Goal: Task Accomplishment & Management: Manage account settings

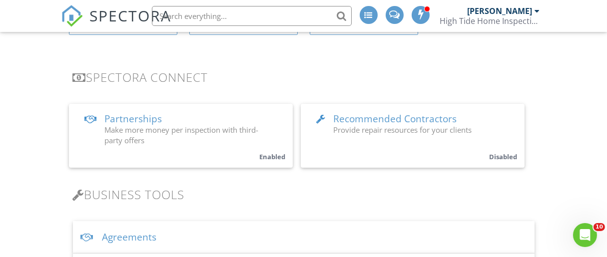
click at [254, 129] on span "Make more money per inspection with third-party offers" at bounding box center [182, 135] width 154 height 20
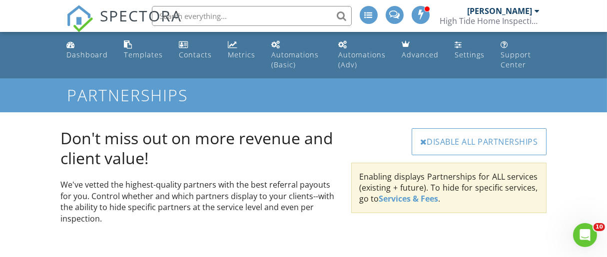
click at [405, 198] on link "Services & Fees" at bounding box center [408, 198] width 59 height 11
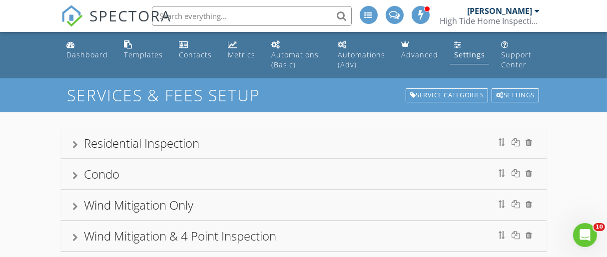
click at [536, 9] on div at bounding box center [537, 11] width 5 height 8
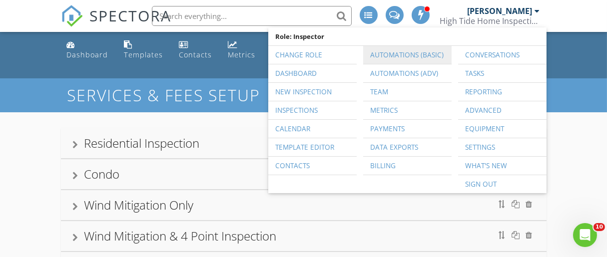
click at [429, 54] on link "Automations (Basic)" at bounding box center [407, 55] width 78 height 18
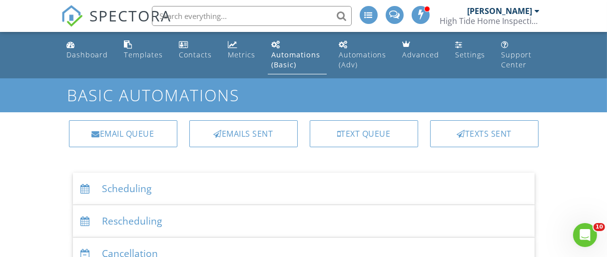
click at [535, 13] on div at bounding box center [537, 11] width 5 height 8
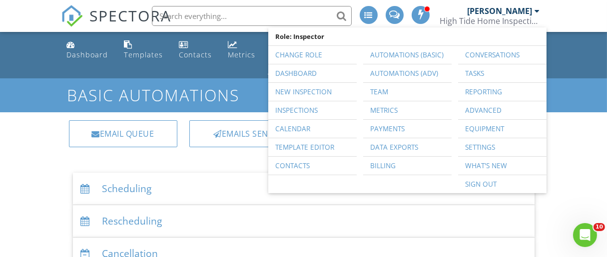
click at [244, 99] on h1 "Basic Automations" at bounding box center [303, 94] width 472 height 17
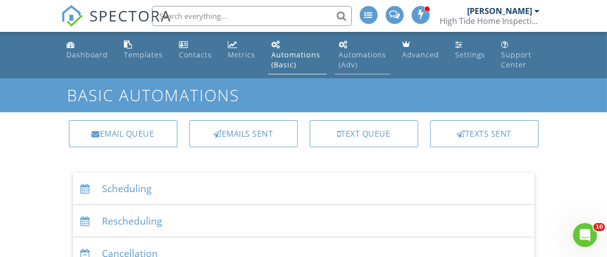
click at [372, 57] on div "Automations (Adv)" at bounding box center [362, 59] width 47 height 19
click at [358, 55] on div "Automations (Adv)" at bounding box center [362, 59] width 47 height 19
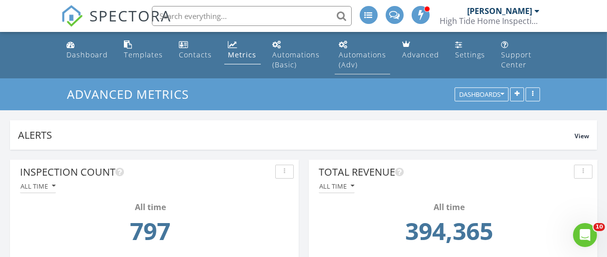
click at [335, 68] on link "Automations (Adv)" at bounding box center [362, 55] width 55 height 38
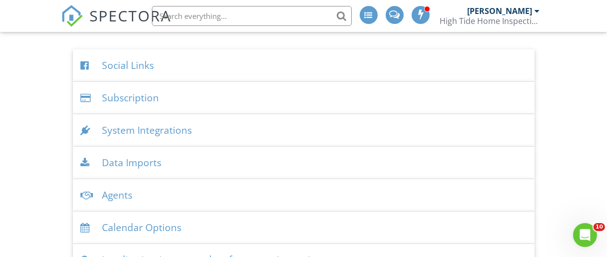
scroll to position [1180, 0]
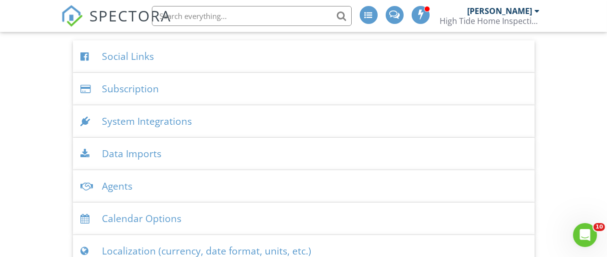
click at [302, 117] on div "System Integrations" at bounding box center [303, 121] width 461 height 32
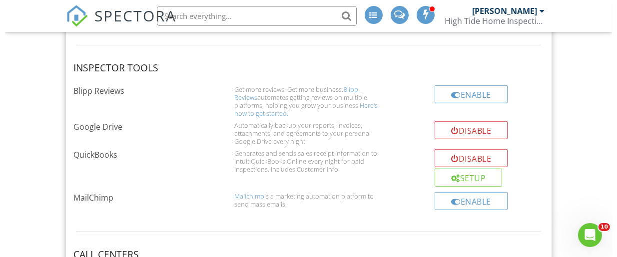
scroll to position [1448, 0]
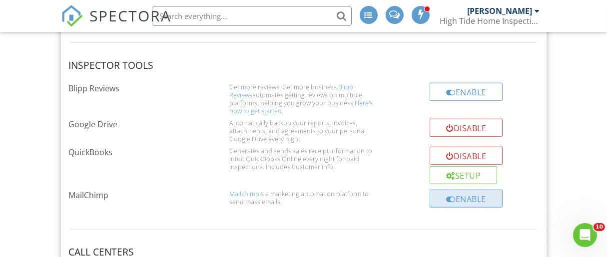
click at [467, 195] on div "Enable" at bounding box center [465, 199] width 73 height 18
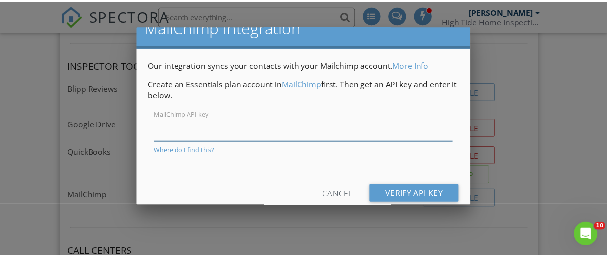
scroll to position [32, 0]
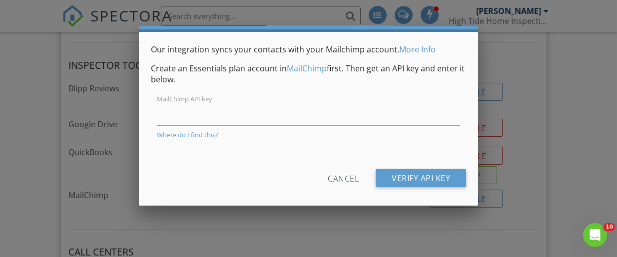
click at [536, 69] on div at bounding box center [308, 111] width 617 height 322
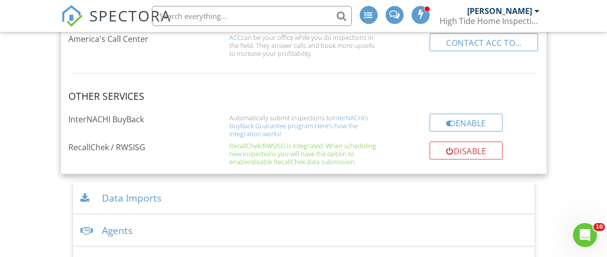
scroll to position [1766, 0]
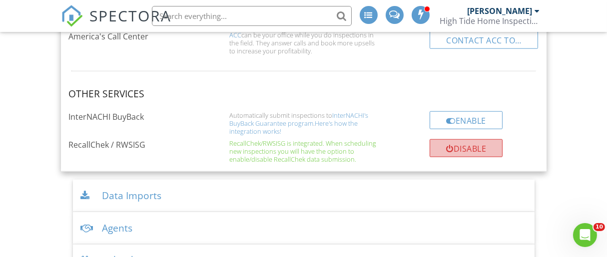
click at [446, 145] on div "submit" at bounding box center [449, 149] width 7 height 8
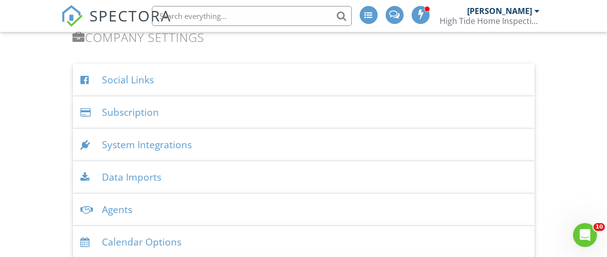
scroll to position [1158, 0]
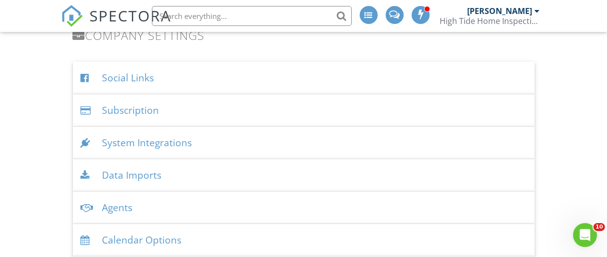
click at [425, 147] on div "System Integrations" at bounding box center [303, 143] width 461 height 32
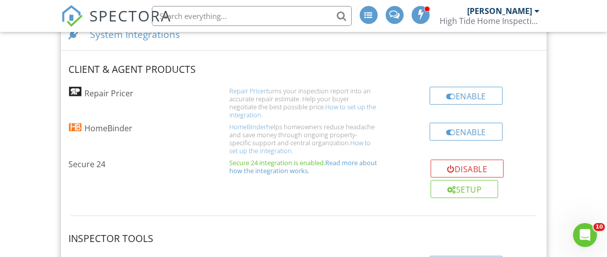
scroll to position [1276, 0]
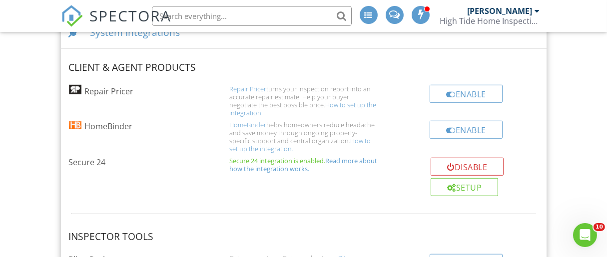
click at [343, 136] on link "How to set up the integration." at bounding box center [299, 144] width 141 height 17
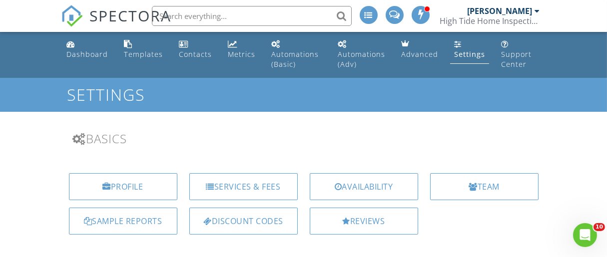
scroll to position [0, 0]
click at [156, 52] on div "Templates" at bounding box center [143, 54] width 39 height 9
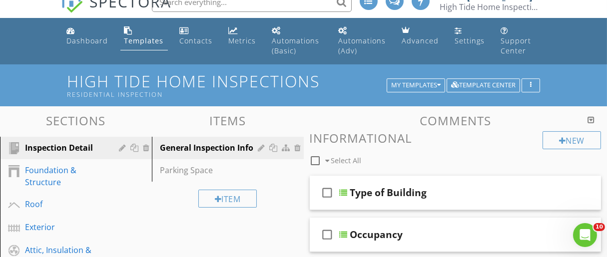
scroll to position [8, 0]
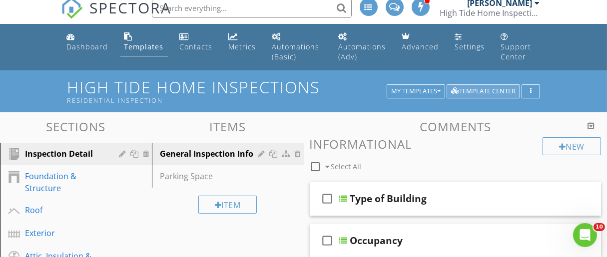
click at [500, 92] on div "Template Center" at bounding box center [483, 91] width 64 height 7
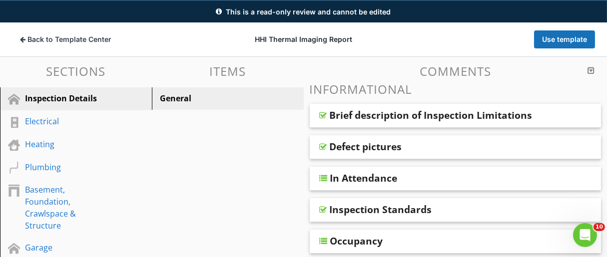
click at [468, 112] on div "Brief description of Inspection Limitations" at bounding box center [431, 115] width 203 height 12
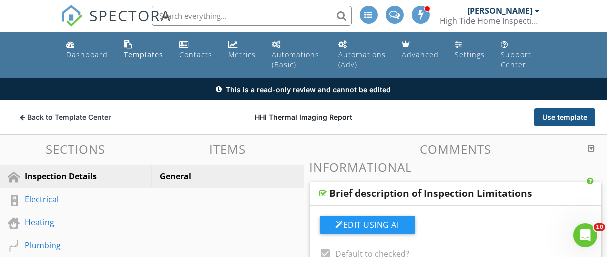
click at [559, 117] on button "Use template" at bounding box center [564, 117] width 61 height 18
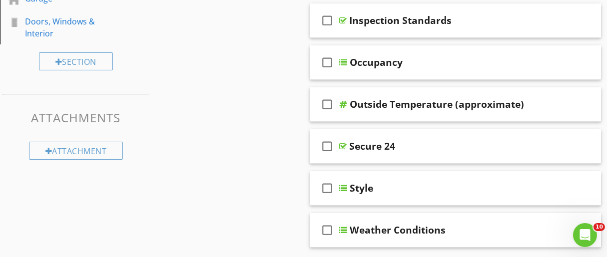
scroll to position [305, 0]
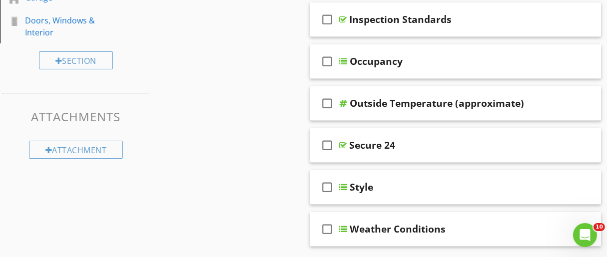
click at [272, 148] on div "Sections Inspection Details Electrical Heating Plumbing Basement, Foundation, C…" at bounding box center [303, 158] width 607 height 702
click at [378, 144] on div "Secure 24" at bounding box center [373, 145] width 46 height 12
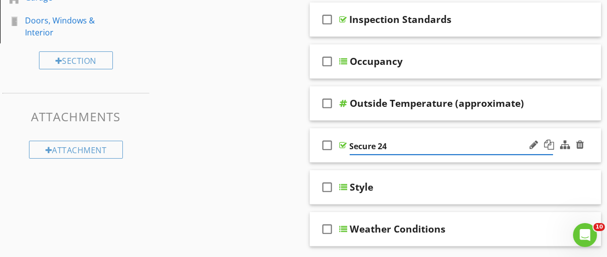
click at [275, 205] on div "Sections Inspection Details Electrical Heating Plumbing Basement, Foundation, C…" at bounding box center [303, 158] width 607 height 702
click at [326, 140] on icon "check_box_outline_blank" at bounding box center [328, 145] width 16 height 24
click at [385, 144] on div "Secure 24" at bounding box center [373, 145] width 46 height 12
click at [263, 220] on div "Sections Inspection Details Electrical Heating Plumbing Basement, Foundation, C…" at bounding box center [303, 158] width 607 height 702
click at [334, 142] on icon "check_box" at bounding box center [328, 145] width 16 height 24
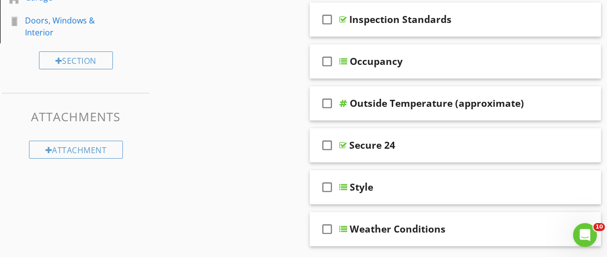
click at [354, 143] on div "Secure 24" at bounding box center [373, 145] width 46 height 12
click at [394, 145] on input "Secure 24" at bounding box center [452, 146] width 204 height 16
click at [325, 143] on icon "check_box_outline_blank" at bounding box center [328, 145] width 16 height 24
click at [344, 143] on div at bounding box center [343, 145] width 7 height 8
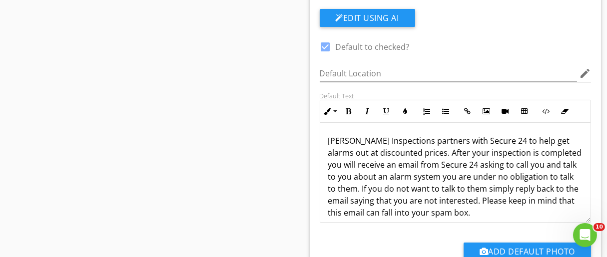
scroll to position [470, 0]
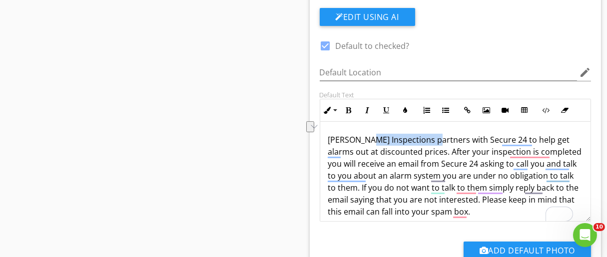
drag, startPoint x: 433, startPoint y: 134, endPoint x: 368, endPoint y: 142, distance: 65.9
click at [368, 142] on p "Hawley Inspections partners with Secure 24 to help get alarms out at discounted…" at bounding box center [455, 176] width 255 height 84
click at [373, 123] on div "Hawley Inspections partners with Secure 24 to help get alarms out at discounted…" at bounding box center [455, 176] width 271 height 108
drag, startPoint x: 399, startPoint y: 139, endPoint x: 326, endPoint y: 138, distance: 72.9
click at [326, 138] on div "Hawley Inspections partners with Secure 24 to help get alarms out at discounted…" at bounding box center [455, 176] width 271 height 108
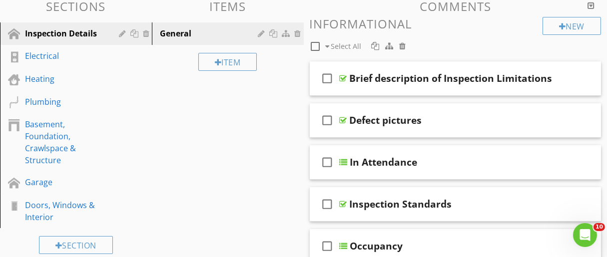
scroll to position [116, 0]
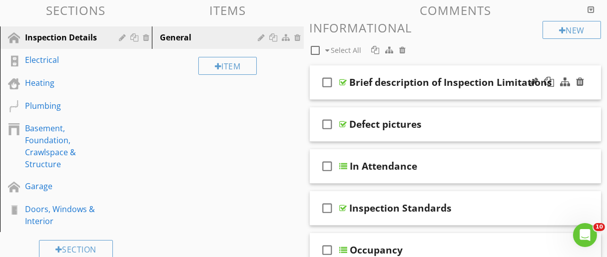
click at [353, 82] on div "Brief description of Inspection Limitations" at bounding box center [451, 82] width 203 height 12
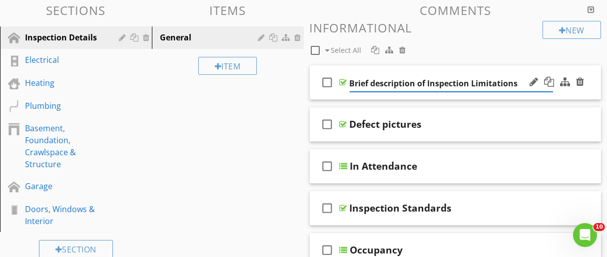
click at [345, 83] on div at bounding box center [343, 82] width 7 height 8
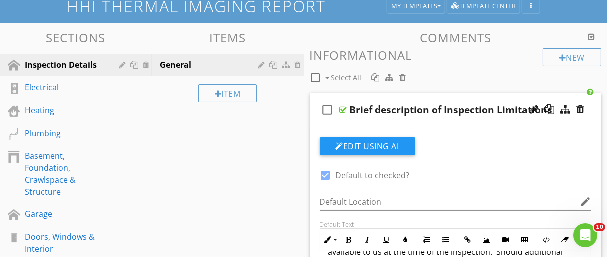
scroll to position [98, 0]
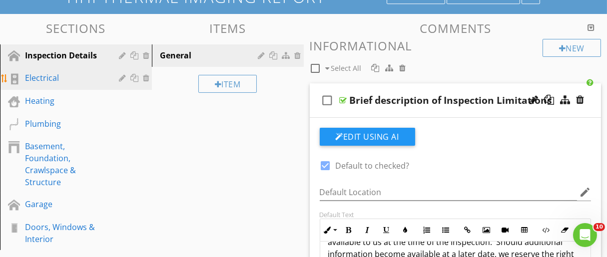
click at [24, 80] on link "Electrical" at bounding box center [77, 78] width 149 height 23
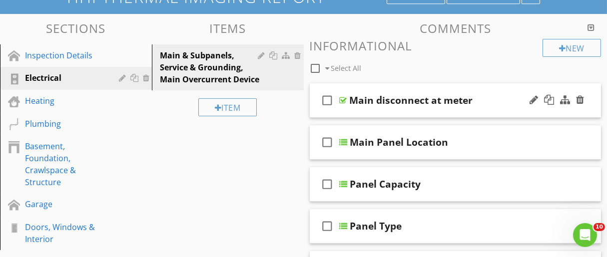
click at [345, 100] on div at bounding box center [343, 100] width 7 height 8
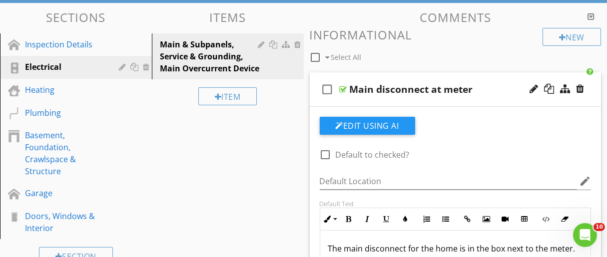
scroll to position [110, 0]
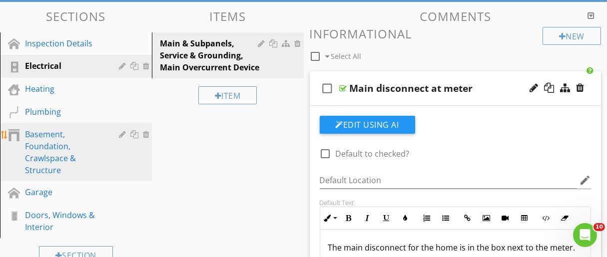
click at [121, 136] on div at bounding box center [123, 134] width 9 height 8
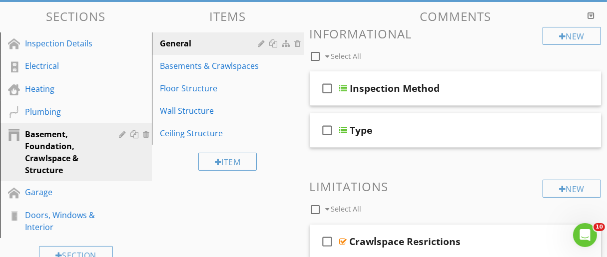
click at [597, 65] on div at bounding box center [303, 128] width 607 height 257
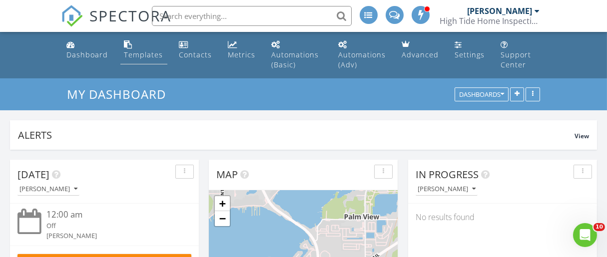
click at [145, 59] on div "Templates" at bounding box center [143, 54] width 39 height 9
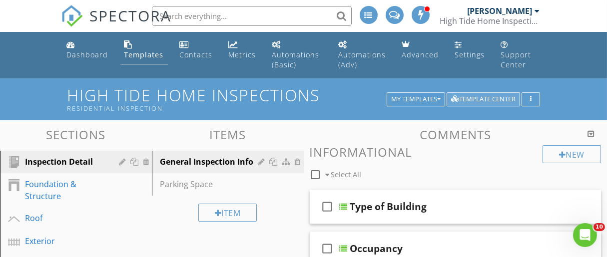
click at [482, 99] on div "Template Center" at bounding box center [483, 99] width 64 height 7
click at [537, 10] on div at bounding box center [537, 11] width 5 height 8
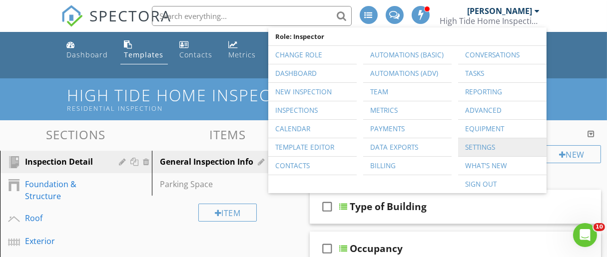
click at [489, 145] on link "Settings" at bounding box center [502, 147] width 78 height 18
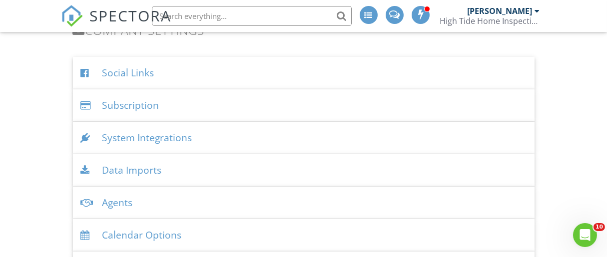
scroll to position [1166, 0]
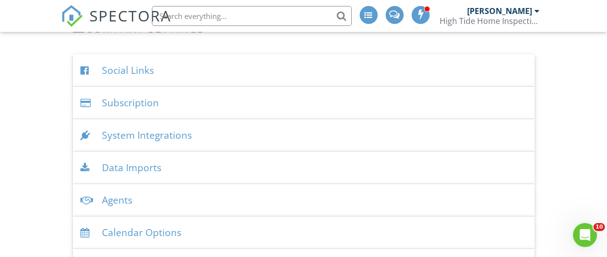
click at [273, 129] on div "System Integrations" at bounding box center [303, 135] width 461 height 32
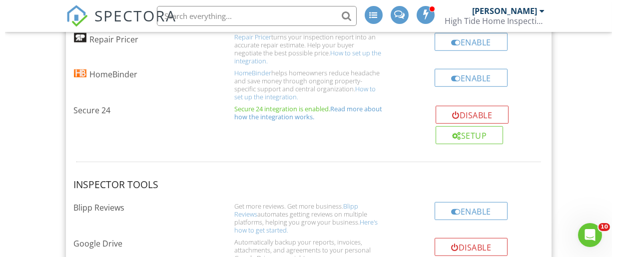
scroll to position [1330, 0]
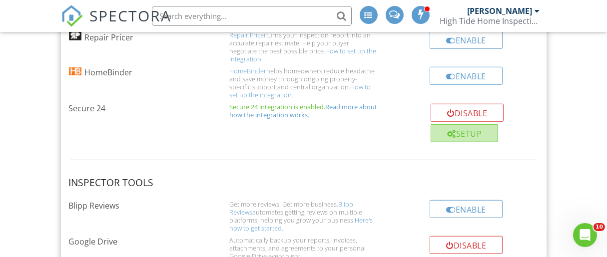
click at [483, 132] on div "Setup" at bounding box center [463, 133] width 67 height 18
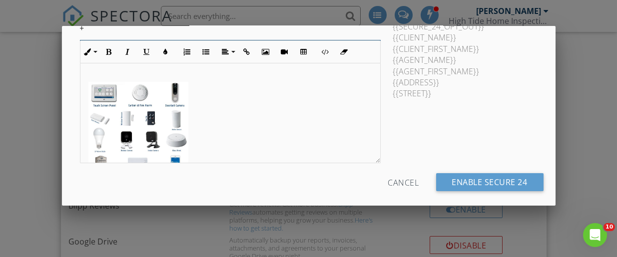
scroll to position [338, 0]
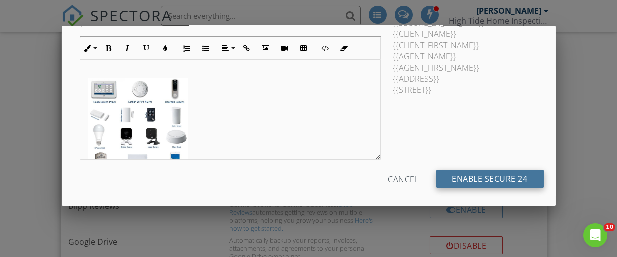
click at [476, 176] on input "Enable Secure 24" at bounding box center [489, 179] width 107 height 18
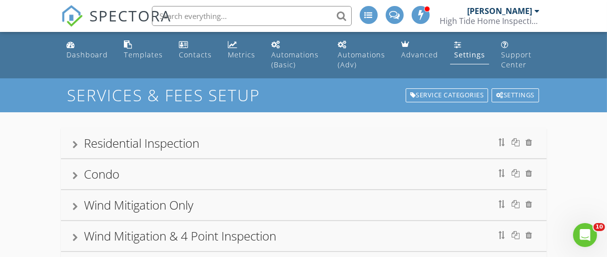
click at [537, 14] on div at bounding box center [537, 11] width 5 height 8
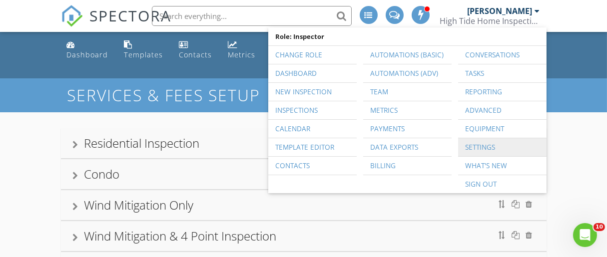
click at [480, 148] on link "Settings" at bounding box center [502, 147] width 78 height 18
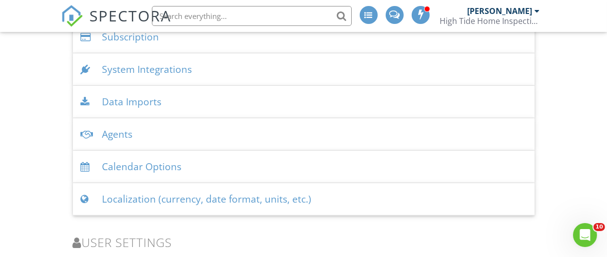
scroll to position [1233, 0]
click at [269, 62] on div "System Integrations" at bounding box center [303, 68] width 461 height 32
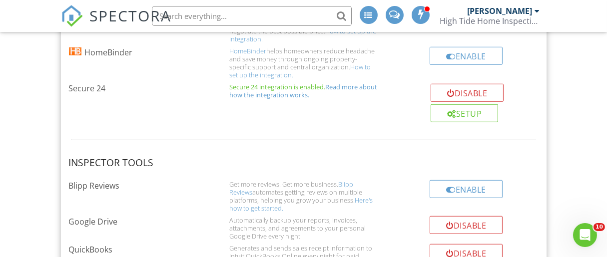
scroll to position [1352, 0]
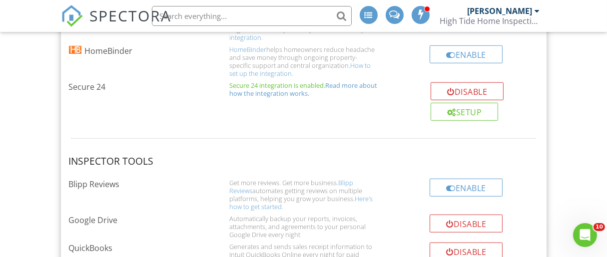
click at [345, 82] on link "Read more about how the integration works." at bounding box center [303, 89] width 148 height 17
click at [369, 157] on div "Inspector Tools" at bounding box center [303, 165] width 481 height 20
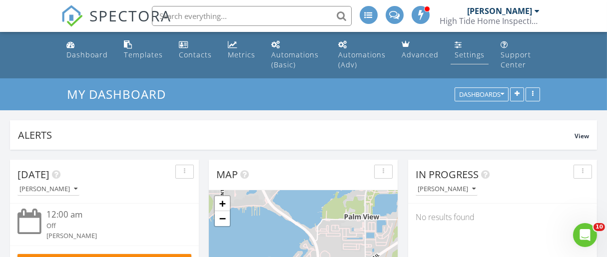
click at [474, 57] on div "Settings" at bounding box center [469, 54] width 30 height 9
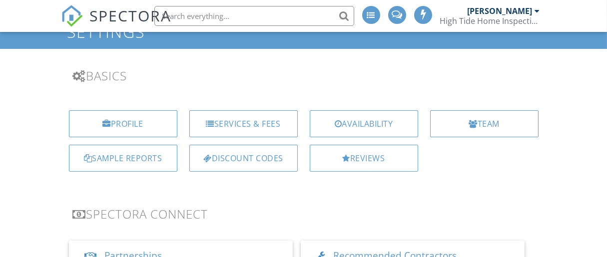
scroll to position [71, 0]
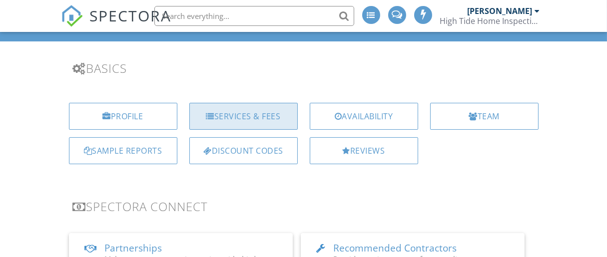
click at [261, 110] on div "Services & Fees" at bounding box center [243, 116] width 108 height 27
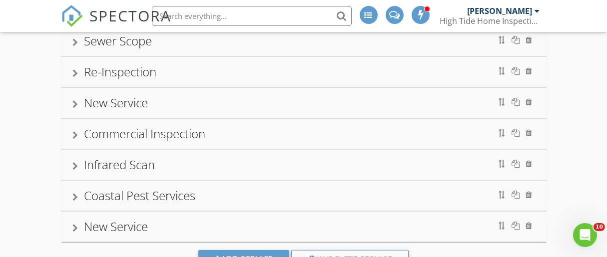
scroll to position [509, 0]
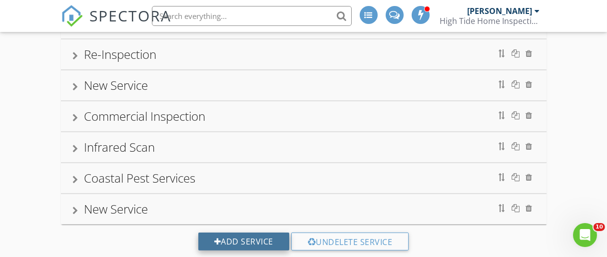
click at [270, 233] on div "Add Service" at bounding box center [243, 242] width 91 height 18
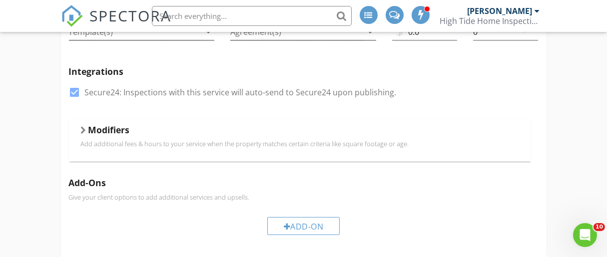
scroll to position [807, 0]
click at [328, 88] on label "Secure24: Inspections with this service will auto-send to Secure24 upon publish…" at bounding box center [241, 93] width 312 height 10
checkbox input "false"
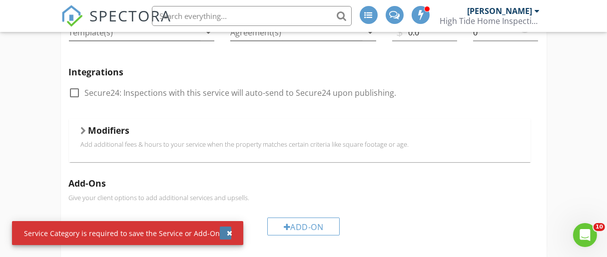
click at [227, 230] on div "button" at bounding box center [229, 233] width 5 height 7
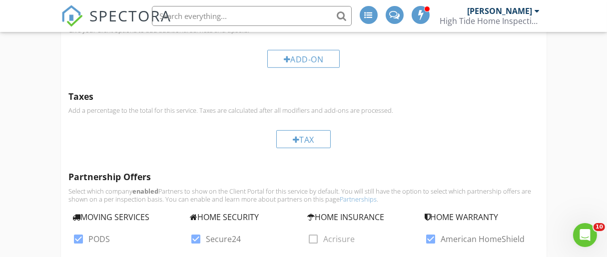
scroll to position [1015, 0]
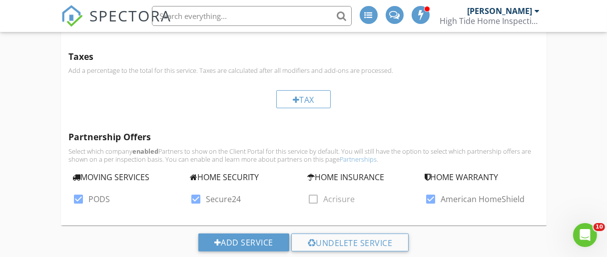
click at [430, 191] on div at bounding box center [430, 199] width 17 height 17
checkbox input "false"
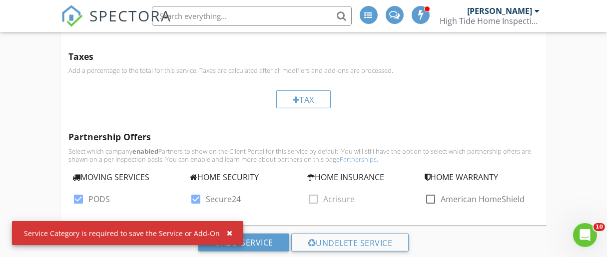
click at [196, 191] on div at bounding box center [196, 199] width 17 height 17
checkbox input "false"
click at [78, 191] on div at bounding box center [78, 199] width 17 height 17
checkbox input "false"
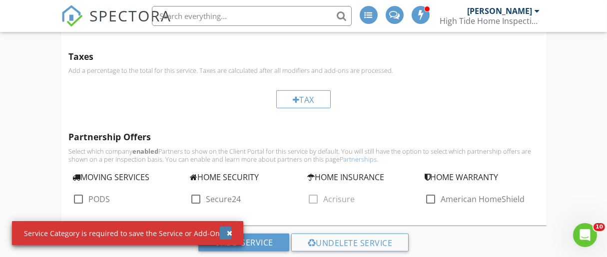
click at [227, 232] on div "button" at bounding box center [229, 233] width 5 height 7
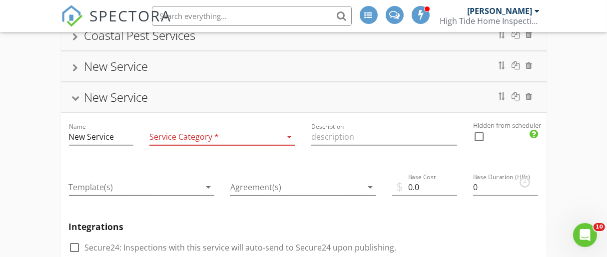
scroll to position [651, 0]
click at [286, 130] on div "Service Category * arrow_drop_down" at bounding box center [222, 138] width 146 height 16
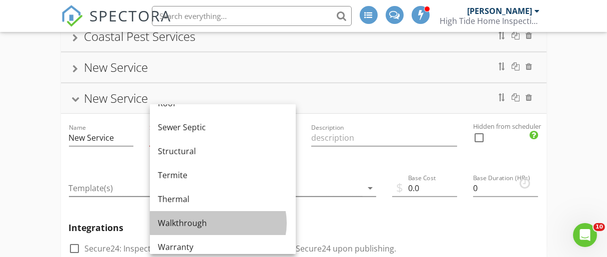
scroll to position [601, 0]
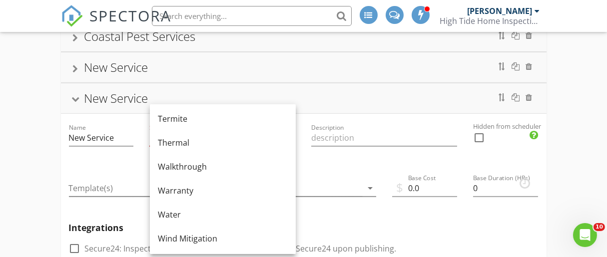
click at [334, 188] on div "Agreement(s) arrow_drop_down" at bounding box center [303, 189] width 162 height 50
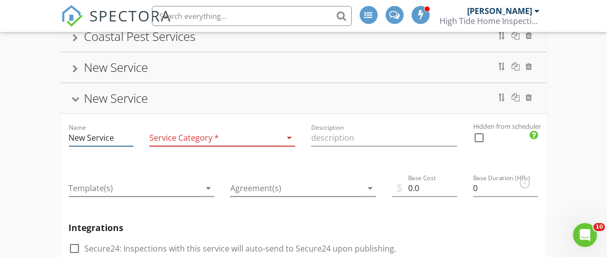
click at [118, 130] on input "New Service" at bounding box center [101, 138] width 65 height 16
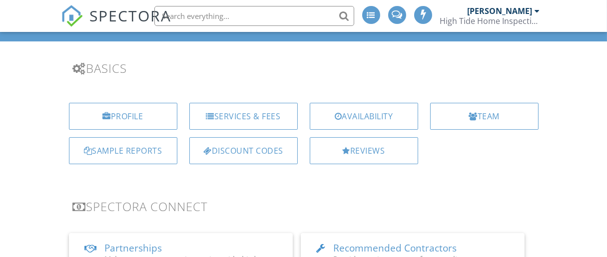
scroll to position [71, 0]
click at [123, 20] on span "SPECTORA" at bounding box center [131, 15] width 82 height 21
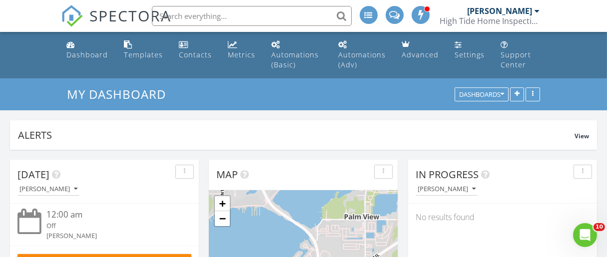
click at [538, 11] on div at bounding box center [537, 11] width 5 height 8
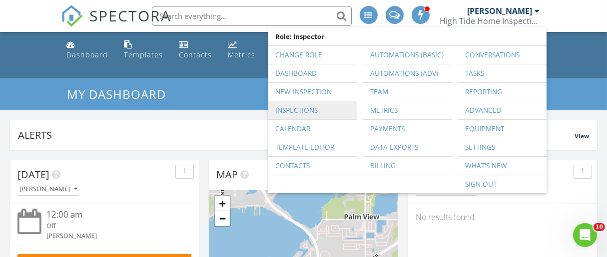
click at [324, 109] on link "Inspections" at bounding box center [312, 110] width 78 height 18
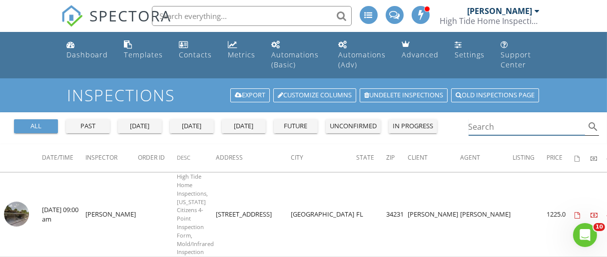
click at [492, 134] on input "Search" at bounding box center [526, 127] width 117 height 16
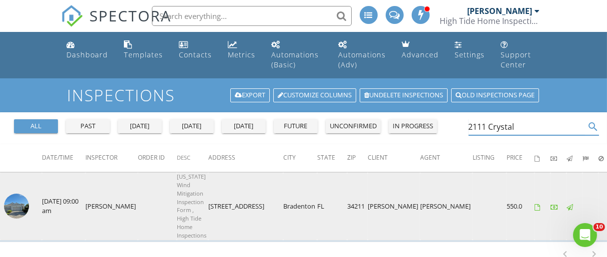
type input "2111 Crystal"
click at [21, 205] on img at bounding box center [16, 206] width 25 height 25
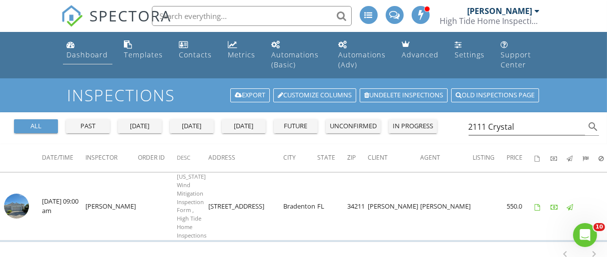
click at [97, 52] on div "Dashboard" at bounding box center [87, 54] width 41 height 9
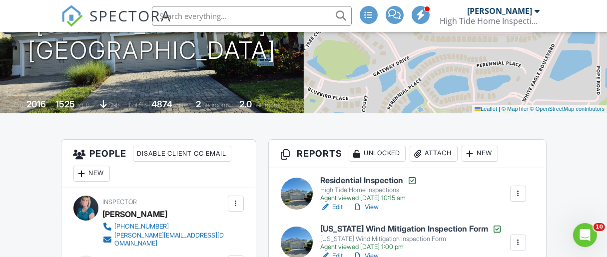
scroll to position [151, 0]
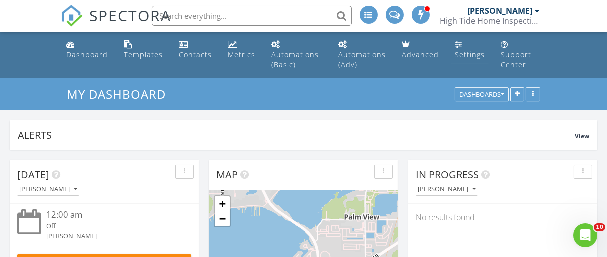
click at [471, 58] on div "Settings" at bounding box center [469, 54] width 30 height 9
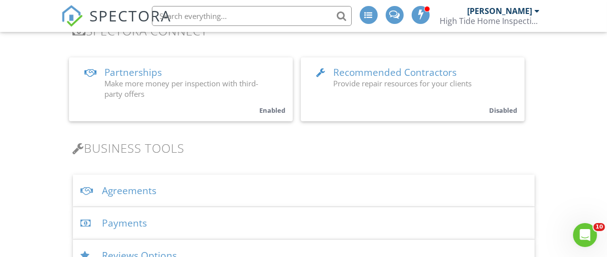
scroll to position [250, 0]
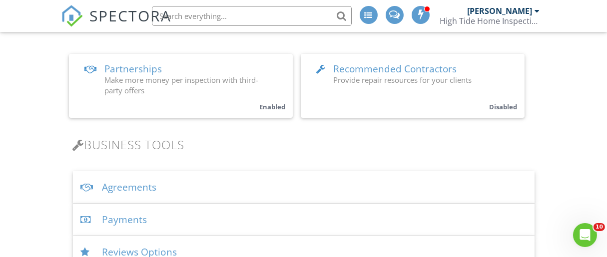
click at [241, 90] on div "Make more money per inspection with third-party offers" at bounding box center [185, 85] width 160 height 21
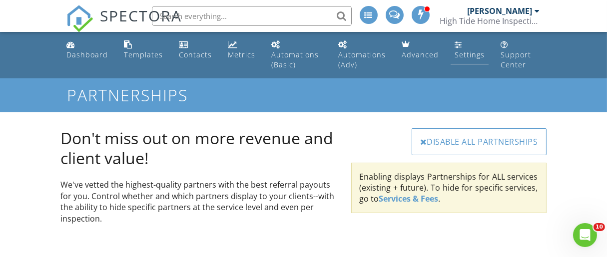
click at [472, 50] on div "Settings" at bounding box center [469, 54] width 30 height 9
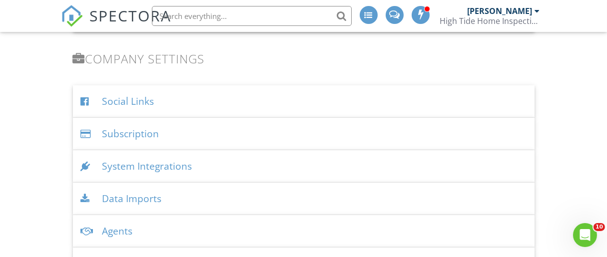
scroll to position [1137, 0]
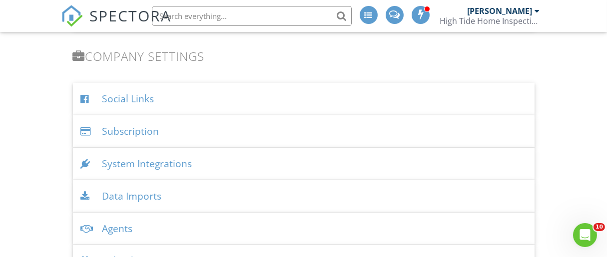
click at [260, 152] on div "System Integrations" at bounding box center [303, 164] width 461 height 32
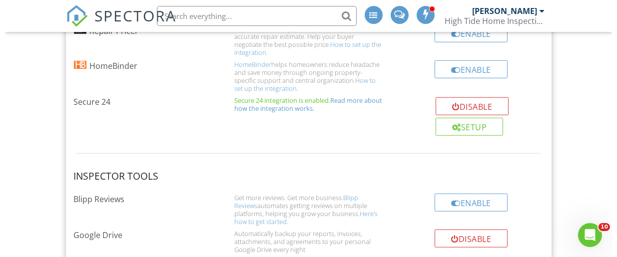
scroll to position [1351, 0]
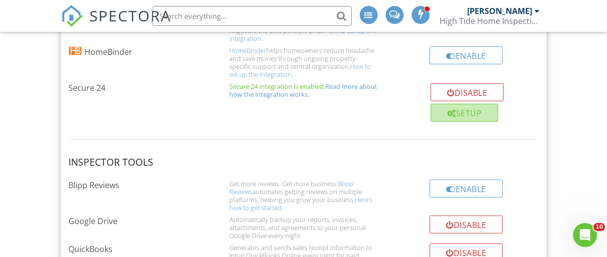
click at [465, 110] on div "Setup" at bounding box center [463, 113] width 67 height 18
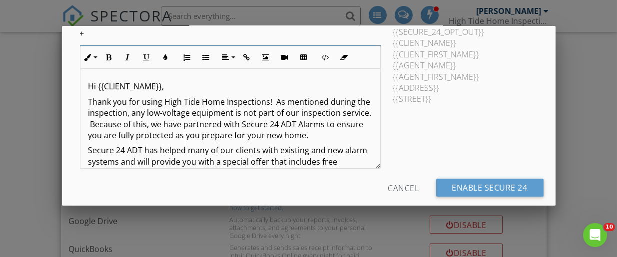
scroll to position [338, 0]
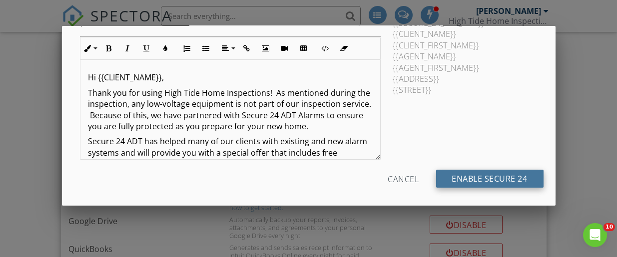
click at [462, 174] on input "Enable Secure 24" at bounding box center [489, 179] width 107 height 18
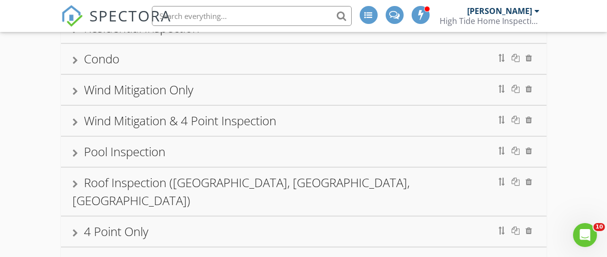
scroll to position [114, 0]
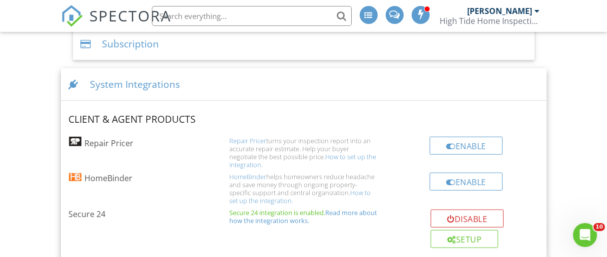
scroll to position [1221, 0]
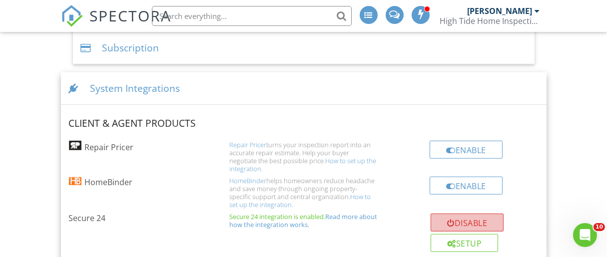
click at [465, 216] on button "Disable" at bounding box center [466, 223] width 73 height 18
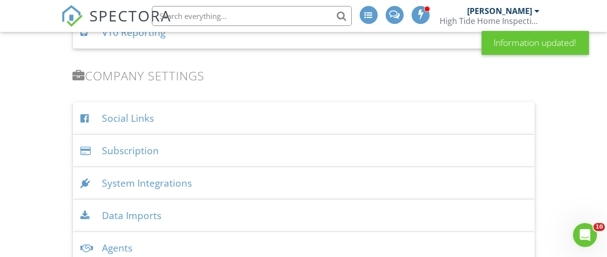
scroll to position [1120, 0]
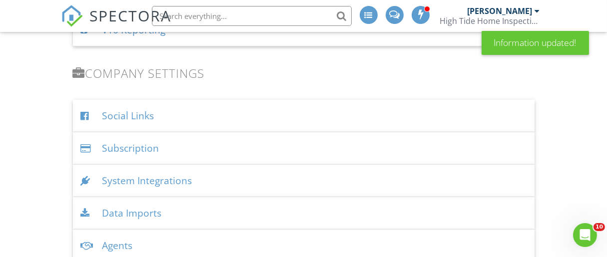
click at [275, 172] on div "System Integrations" at bounding box center [303, 181] width 461 height 32
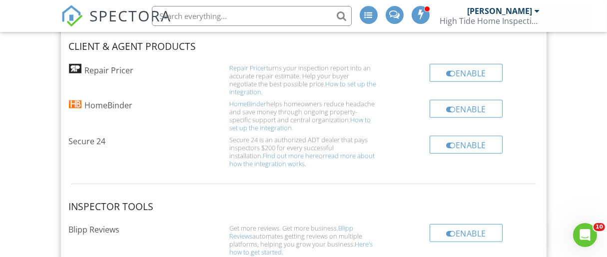
scroll to position [1301, 0]
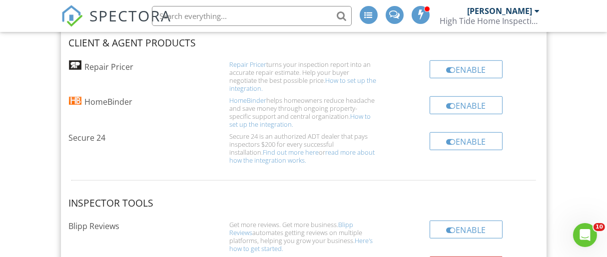
click at [345, 151] on link "read more about how the integration works." at bounding box center [301, 156] width 145 height 17
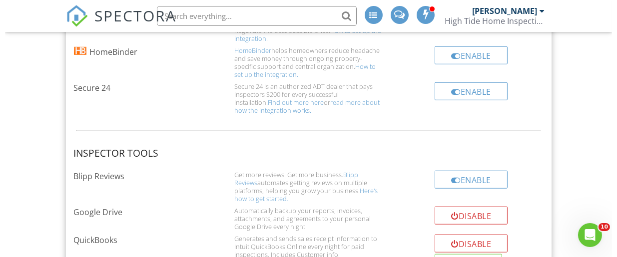
scroll to position [1347, 0]
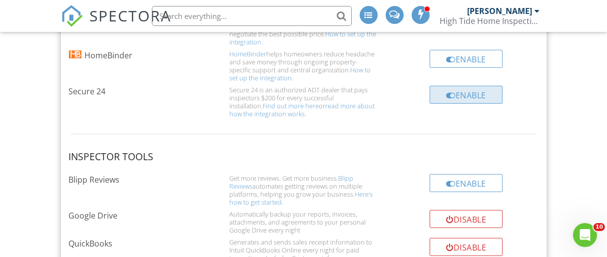
click at [475, 89] on div "Enable" at bounding box center [465, 95] width 73 height 18
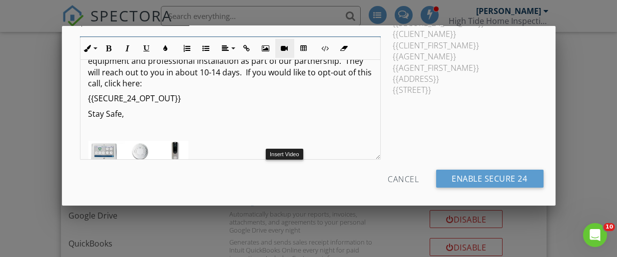
scroll to position [98, 0]
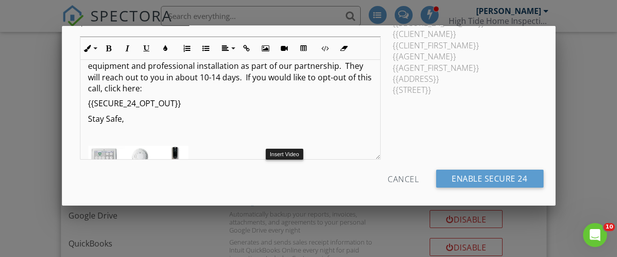
click at [164, 121] on p "Stay Safe," at bounding box center [230, 118] width 284 height 11
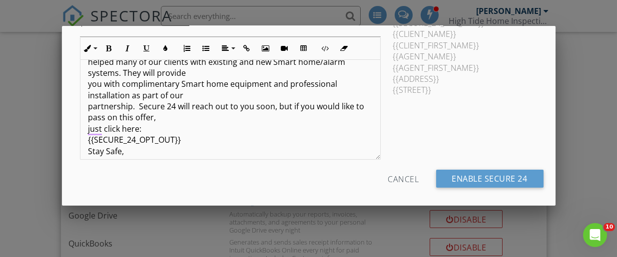
scroll to position [0, 0]
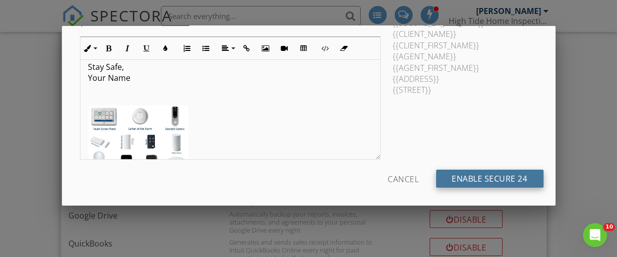
click at [473, 178] on input "Enable Secure 24" at bounding box center [489, 179] width 107 height 18
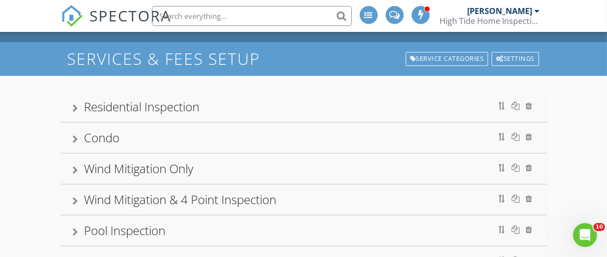
scroll to position [28, 0]
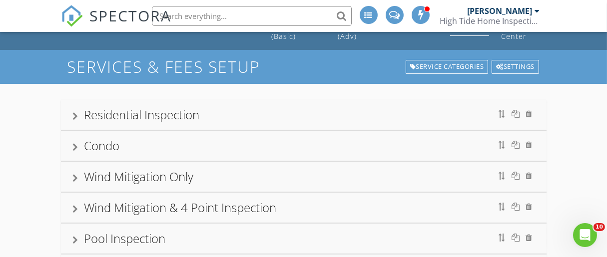
click at [258, 115] on div "Residential Inspection" at bounding box center [303, 115] width 461 height 18
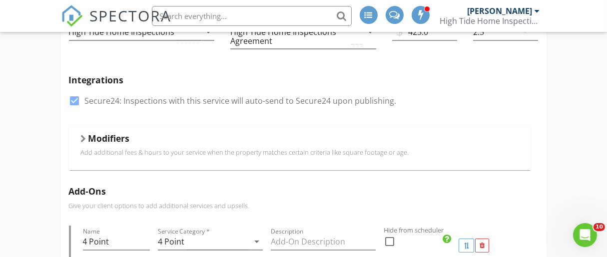
scroll to position [0, 0]
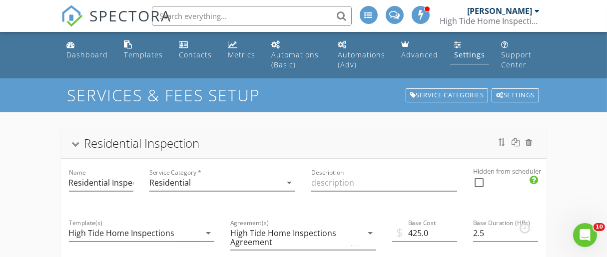
click at [459, 60] on link "Settings" at bounding box center [469, 50] width 39 height 28
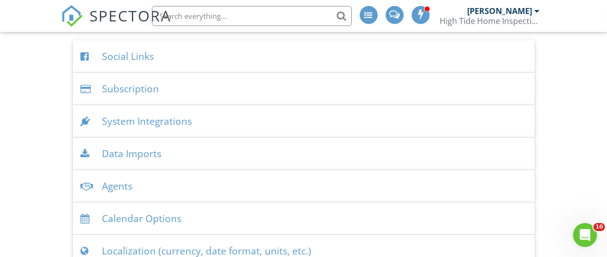
scroll to position [1183, 0]
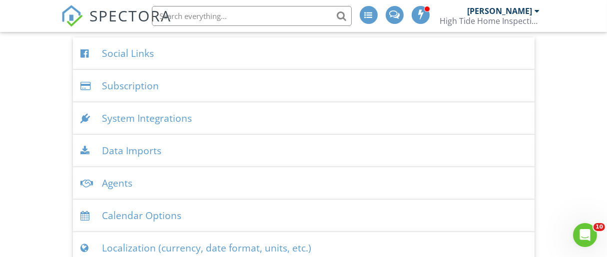
click at [103, 113] on div "System Integrations" at bounding box center [303, 118] width 461 height 32
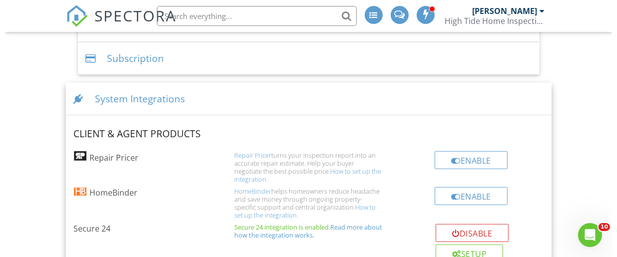
scroll to position [1279, 0]
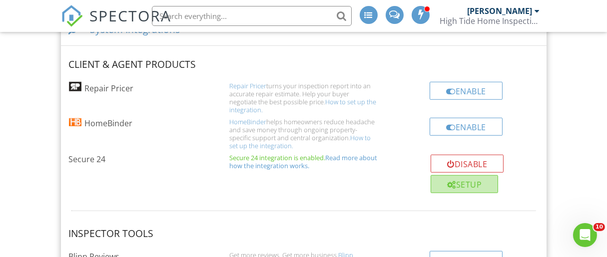
click at [468, 181] on div "Setup" at bounding box center [463, 184] width 67 height 18
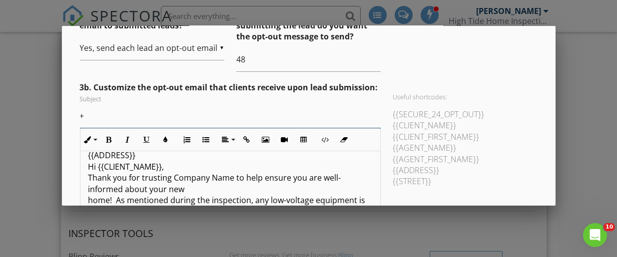
scroll to position [14, 0]
click at [230, 181] on p "{{ADDRESS}} Hi {{CLIENT_NAME}}, Thank you for trusting Company Name to help ens…" at bounding box center [230, 249] width 284 height 201
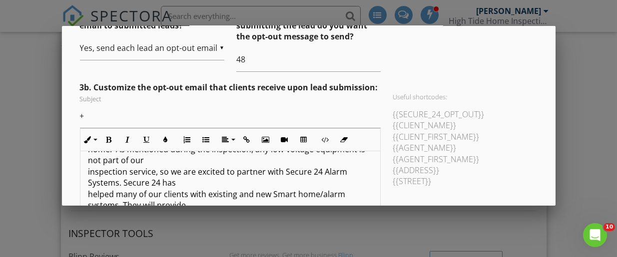
scroll to position [0, 0]
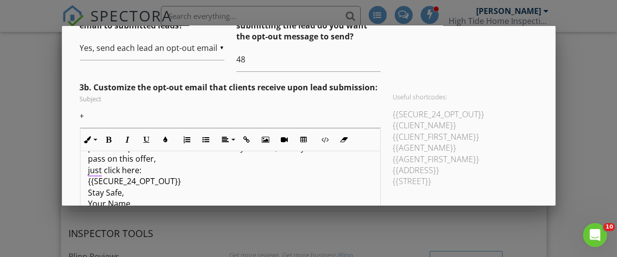
click at [156, 168] on p "{{ADDRESS}} Hi {{CLIENT_NAME}}, Thank you for trusting High Tide Home Inspectio…" at bounding box center [230, 108] width 284 height 201
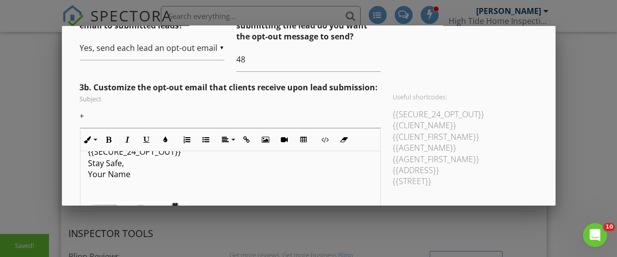
click at [131, 176] on p "{{ADDRESS}} Hi {{CLIENT_NAME}}, Thank you for trusting High Tide Home Inspectio…" at bounding box center [230, 79] width 284 height 201
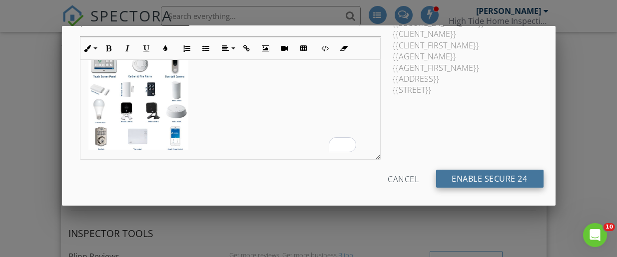
click at [475, 178] on input "Enable Secure 24" at bounding box center [489, 179] width 107 height 18
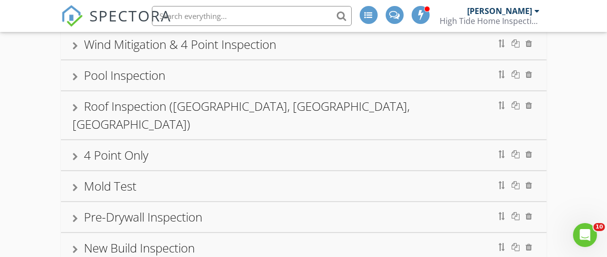
scroll to position [194, 0]
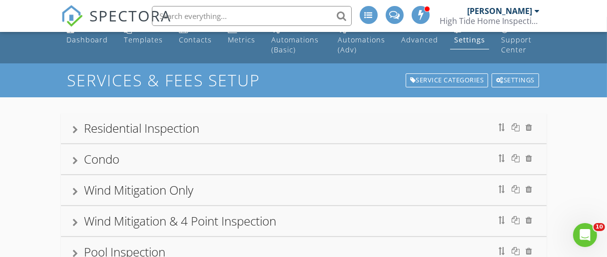
scroll to position [0, 0]
